Goal: Contribute content

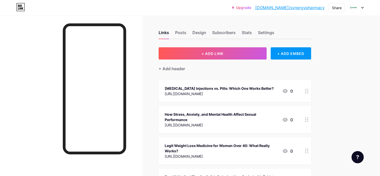
click at [213, 60] on div "+ Add header" at bounding box center [235, 65] width 152 height 12
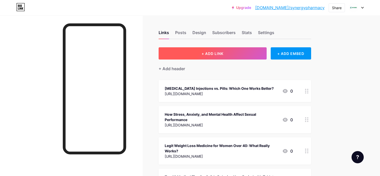
click at [214, 53] on span "+ ADD LINK" at bounding box center [212, 53] width 22 height 4
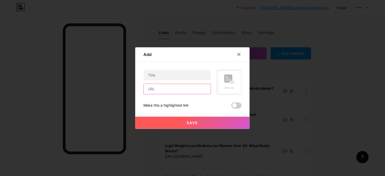
click at [166, 87] on input "text" at bounding box center [177, 89] width 67 height 10
paste input "[URL][DOMAIN_NAME]"
type input "[URL][DOMAIN_NAME]"
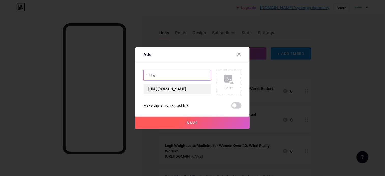
click at [168, 75] on input "text" at bounding box center [177, 75] width 67 height 10
paste input "What Is Ear Wax Microsuction? A Step-by-[PERSON_NAME]"
type input "What Is Ear Wax Microsuction? A Step-by-[PERSON_NAME]"
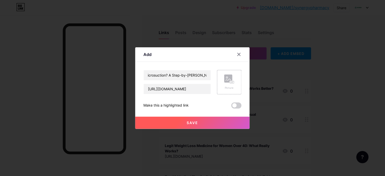
click at [187, 122] on span "Save" at bounding box center [192, 122] width 11 height 4
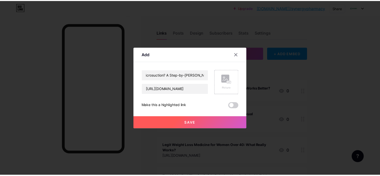
scroll to position [0, 0]
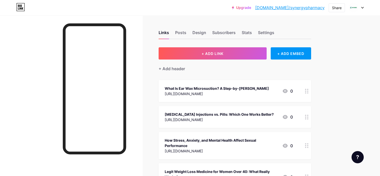
click at [310, 9] on link "[DOMAIN_NAME]/synergypharmacy" at bounding box center [289, 8] width 69 height 6
